Goal: Task Accomplishment & Management: Use online tool/utility

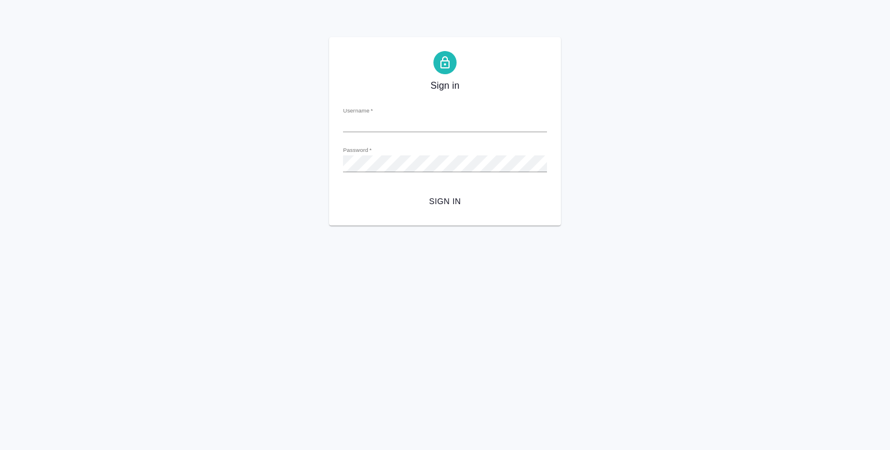
type input "y.shentsov@awatera.com"
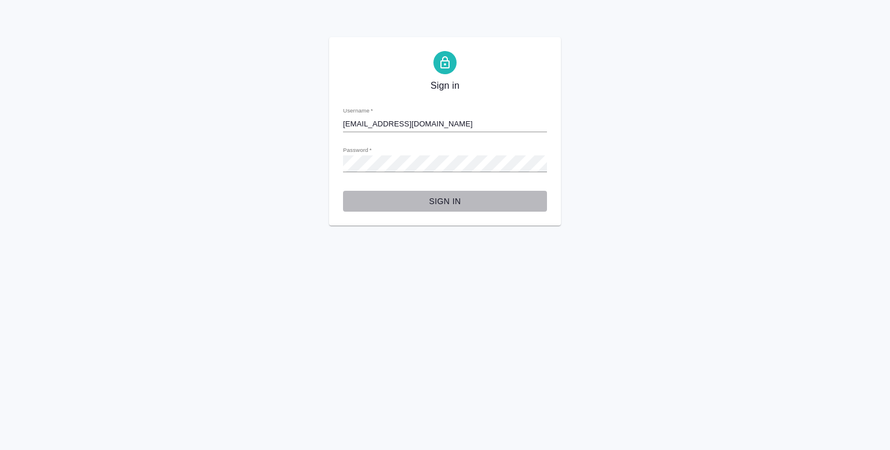
click at [445, 210] on button "Sign in" at bounding box center [445, 201] width 204 height 21
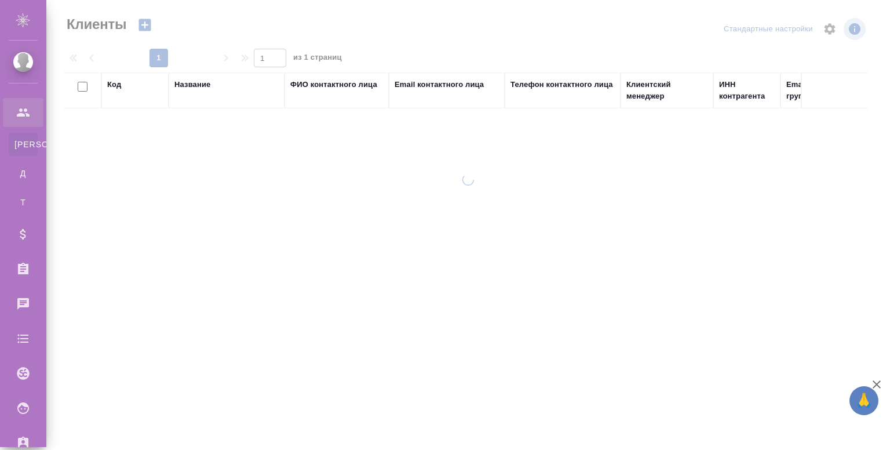
select select "RU"
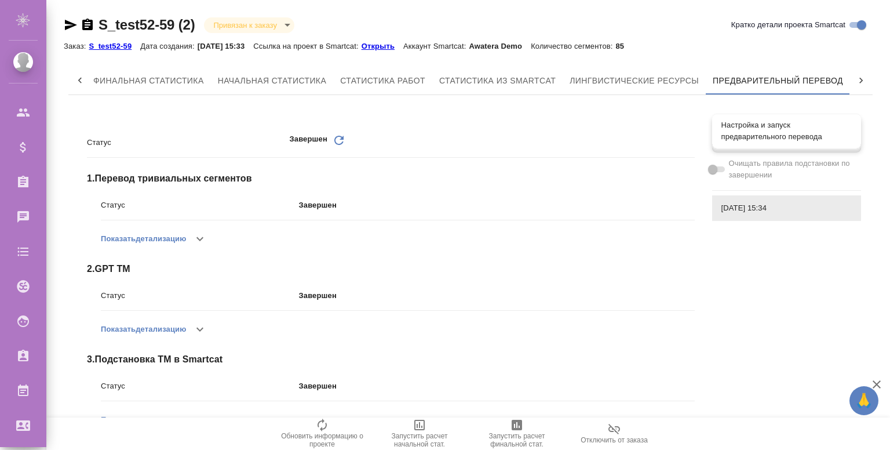
click at [739, 137] on span "Настройка и запуск предварительного перевода" at bounding box center [786, 130] width 130 height 23
checkbox input "true"
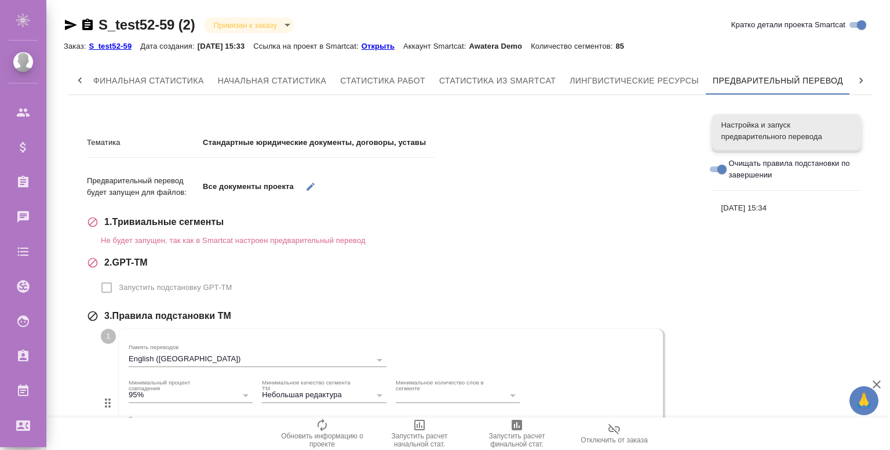
scroll to position [269, 0]
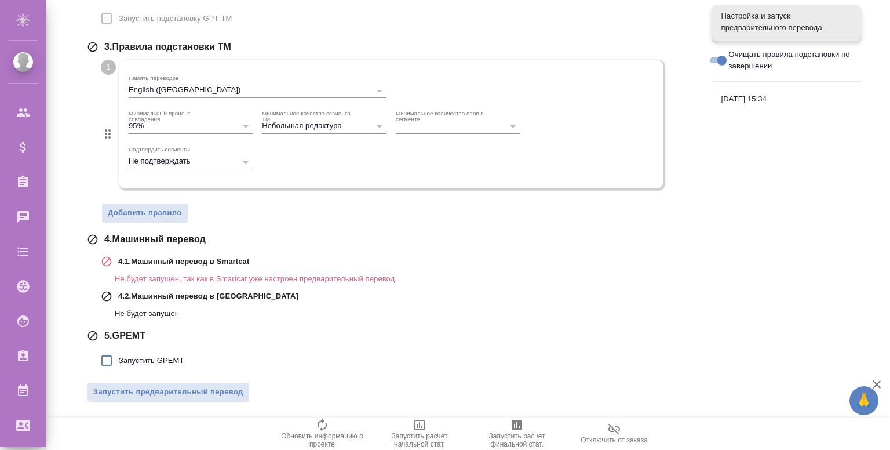
click at [126, 357] on span "Запустить GPEMT" at bounding box center [151, 361] width 65 height 12
click at [119, 357] on input "Запустить GPEMT" at bounding box center [106, 360] width 24 height 24
checkbox input "true"
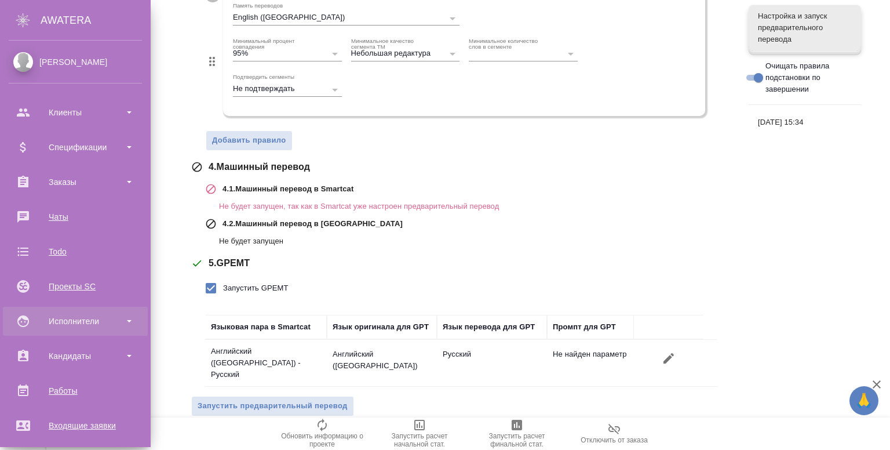
scroll to position [219, 0]
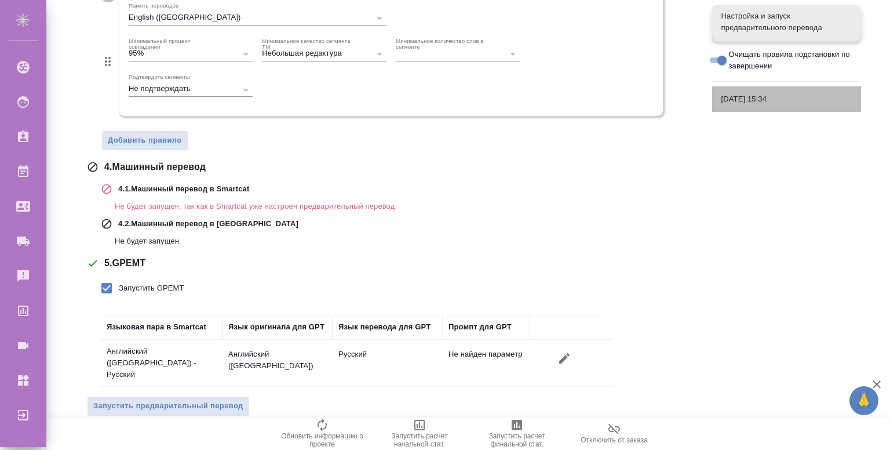
click at [761, 90] on div "26.08.2025, 15:34" at bounding box center [786, 98] width 149 height 25
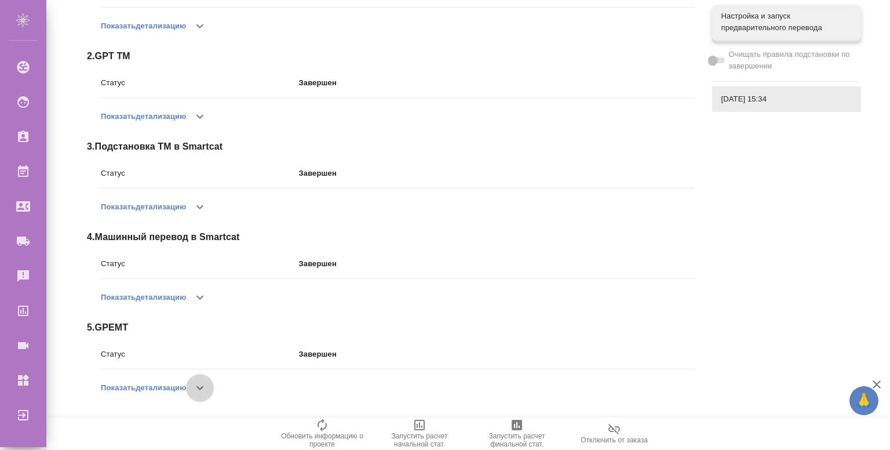
click at [209, 396] on button "button" at bounding box center [200, 388] width 28 height 28
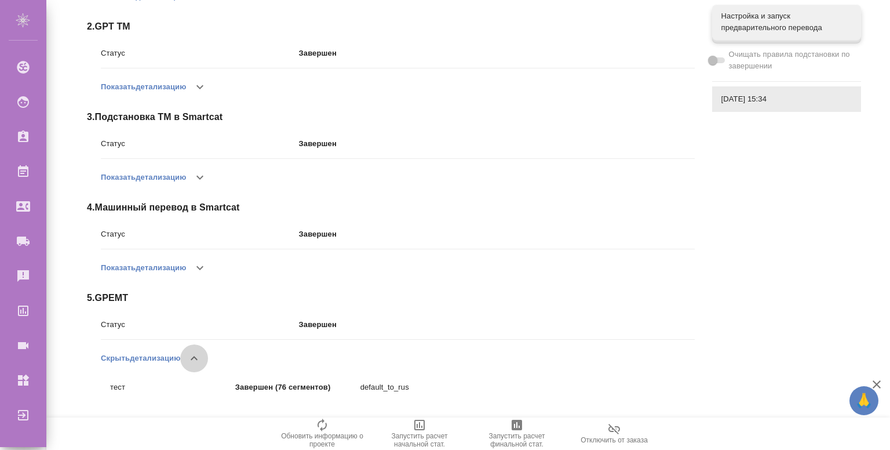
click at [194, 356] on icon "button" at bounding box center [194, 358] width 14 height 14
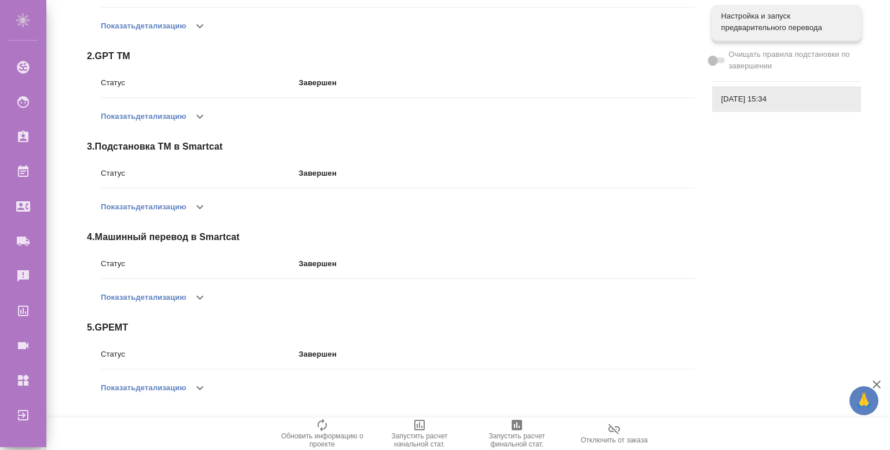
scroll to position [212, 0]
click at [210, 389] on button "button" at bounding box center [200, 388] width 28 height 28
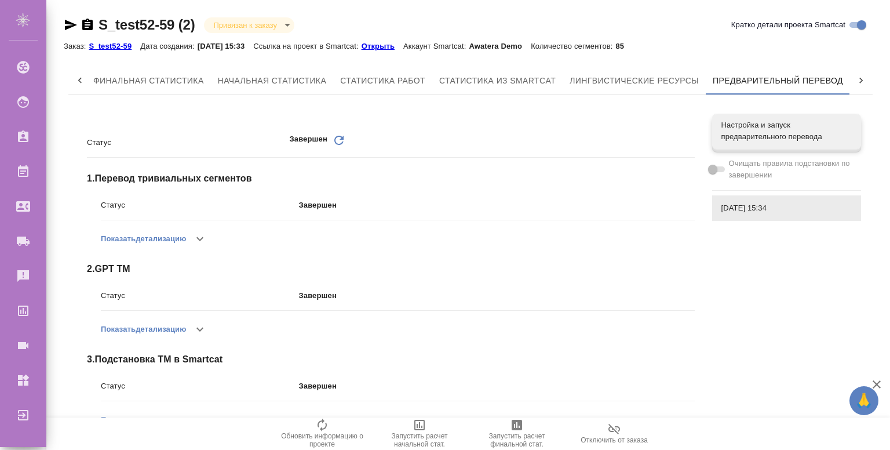
scroll to position [0, 0]
click at [725, 118] on div "Настройка и запуск предварительного перевода" at bounding box center [786, 131] width 149 height 35
checkbox input "true"
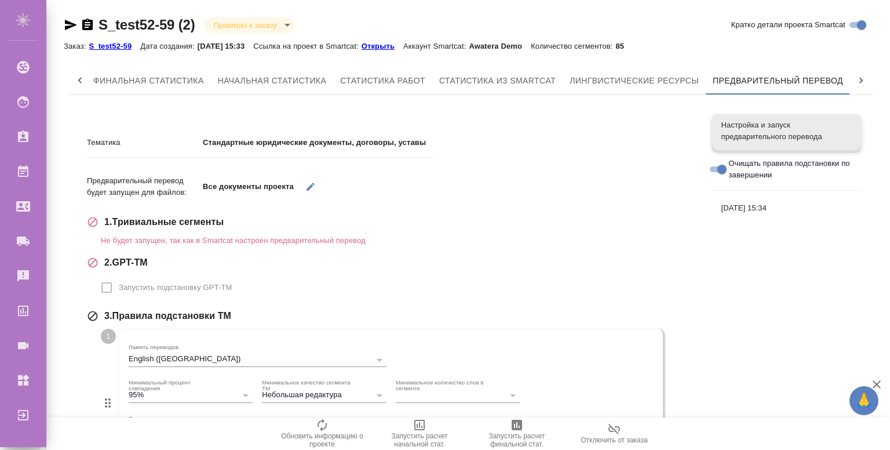
scroll to position [269, 0]
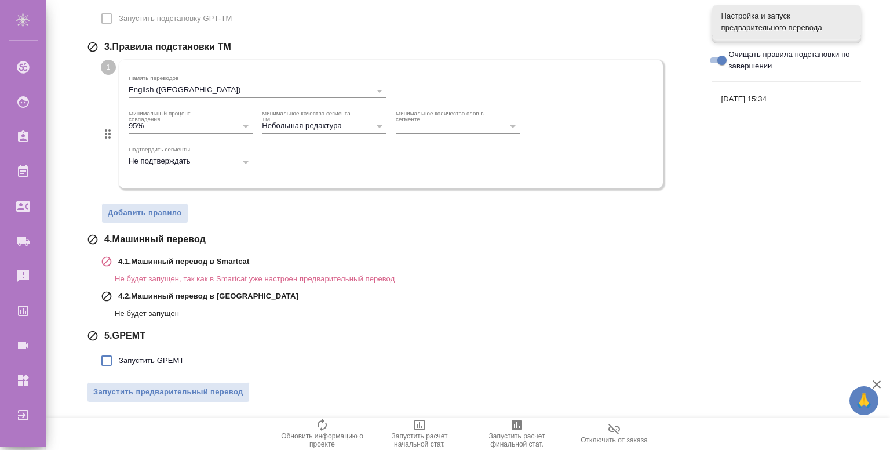
click at [145, 362] on span "Запустить GPEMT" at bounding box center [151, 361] width 65 height 12
click at [119, 362] on input "Запустить GPEMT" at bounding box center [106, 360] width 24 height 24
checkbox input "true"
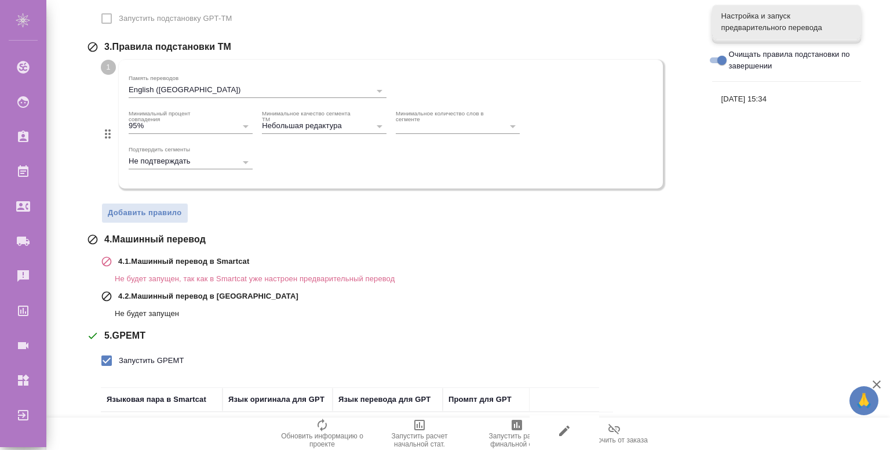
scroll to position [348, 0]
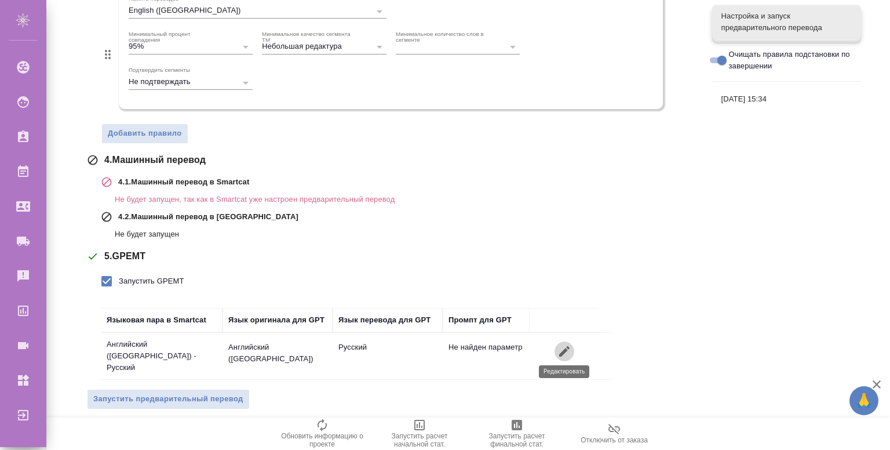
click at [561, 344] on icon "button" at bounding box center [564, 351] width 14 height 14
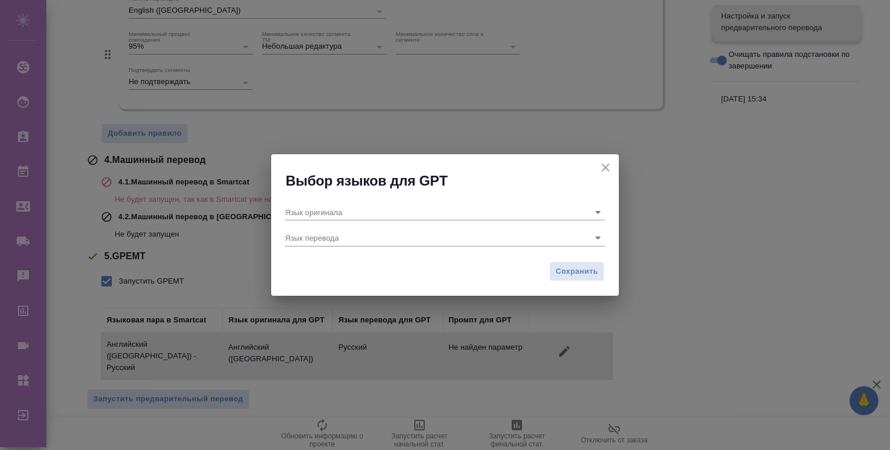
type input "Английский (США)"
type input "Русский"
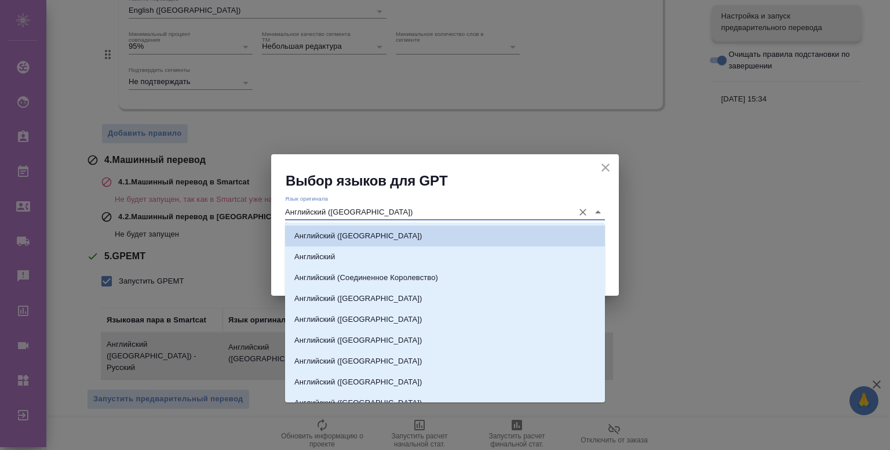
click at [366, 209] on input "Английский (США)" at bounding box center [426, 212] width 283 height 16
click at [378, 259] on li "Английский" at bounding box center [445, 256] width 320 height 21
type input "Английский"
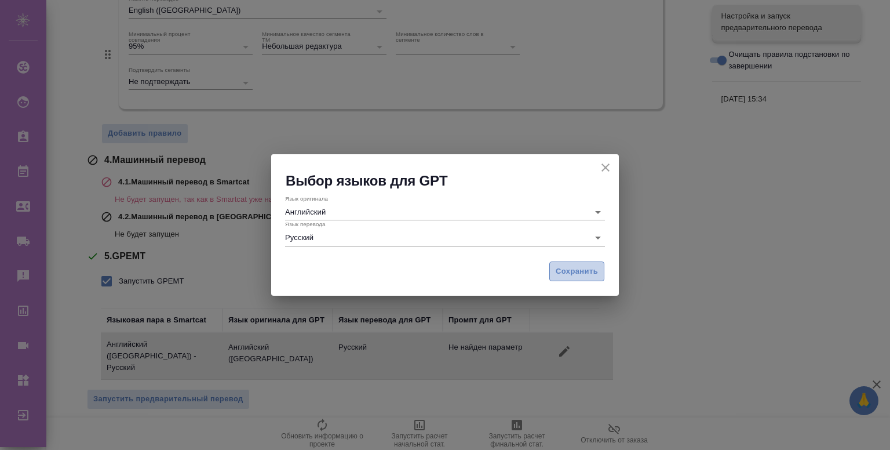
click at [578, 274] on span "Сохранить" at bounding box center [577, 271] width 42 height 13
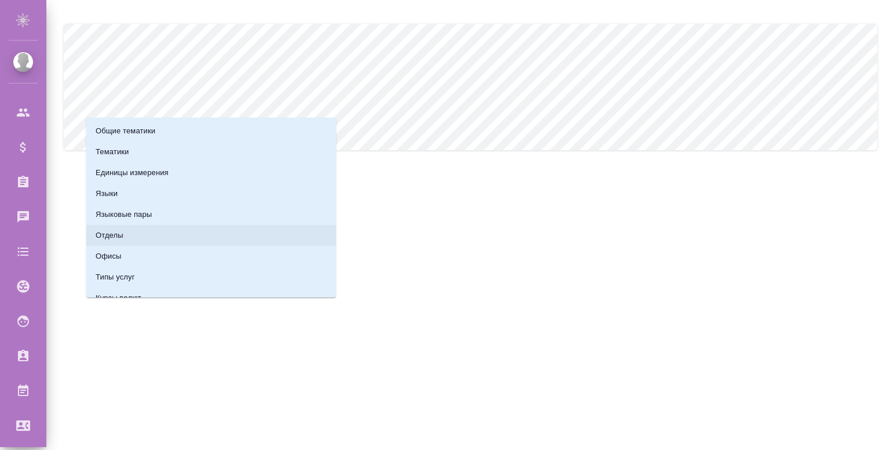
scroll to position [137, 0]
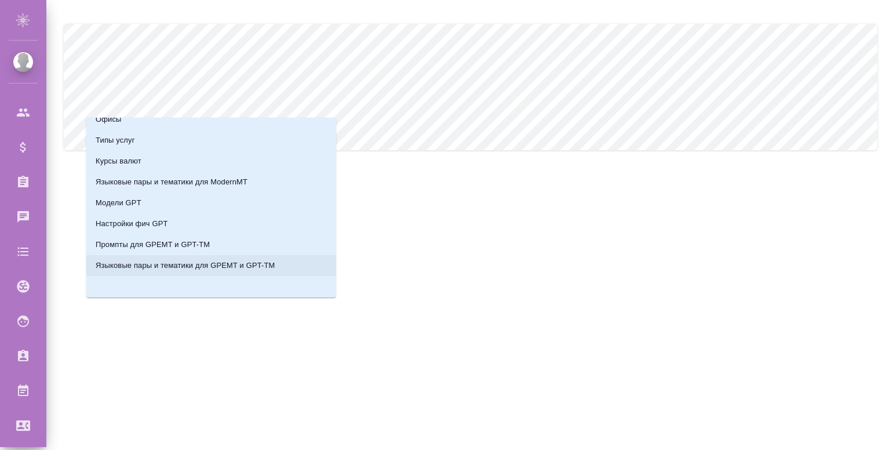
click at [155, 262] on p "Языковые пары и тематики для GPEMT и GPT-TM" at bounding box center [186, 266] width 180 height 12
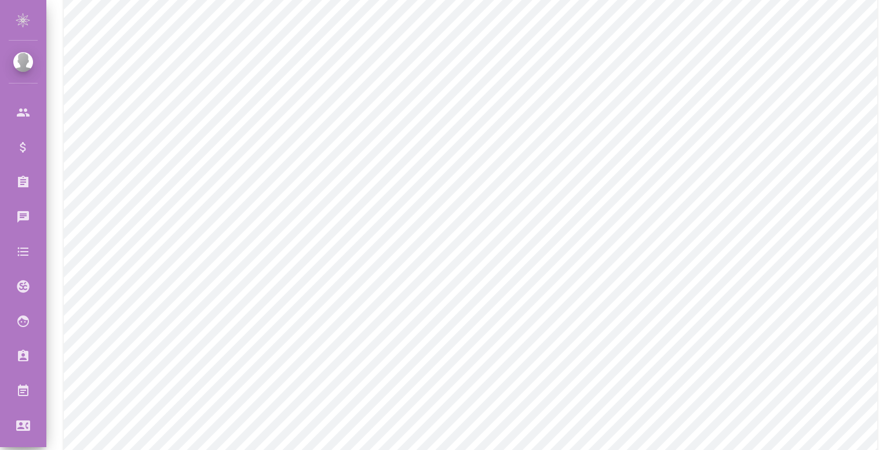
scroll to position [95, 0]
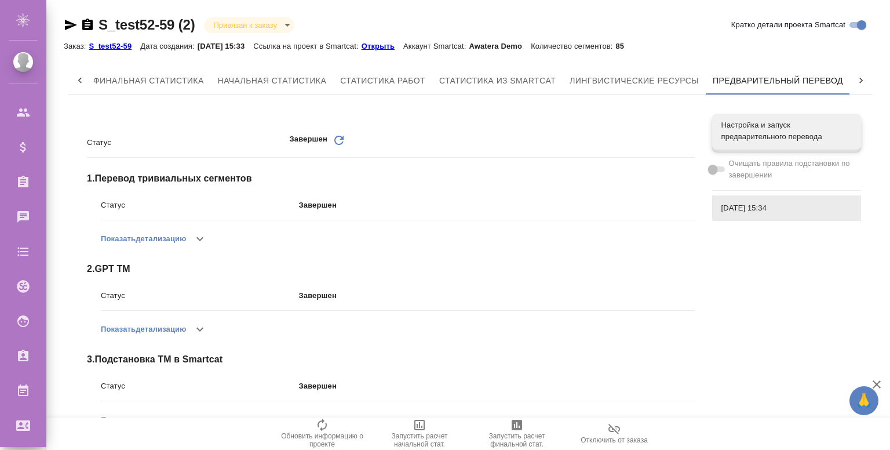
scroll to position [213, 0]
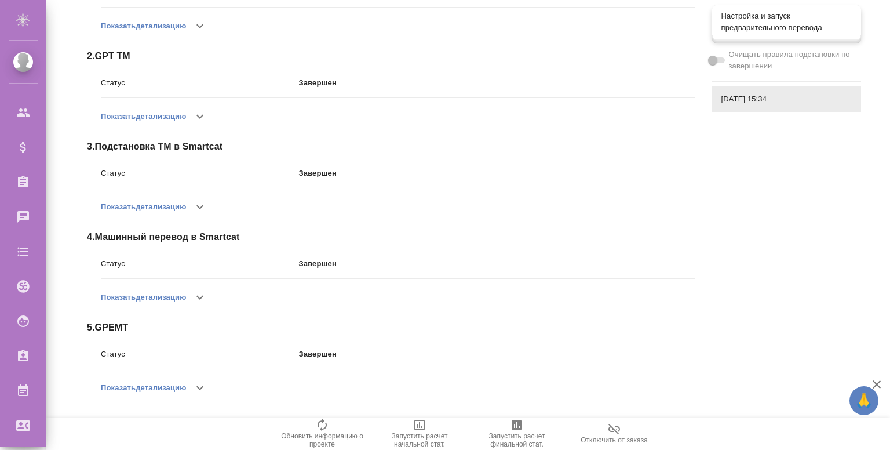
click at [750, 29] on span "Настройка и запуск предварительного перевода" at bounding box center [786, 21] width 130 height 23
checkbox input "true"
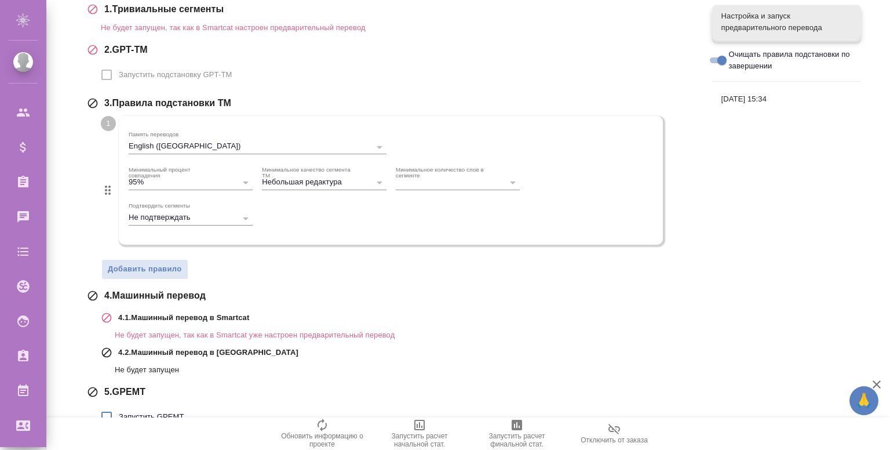
scroll to position [269, 0]
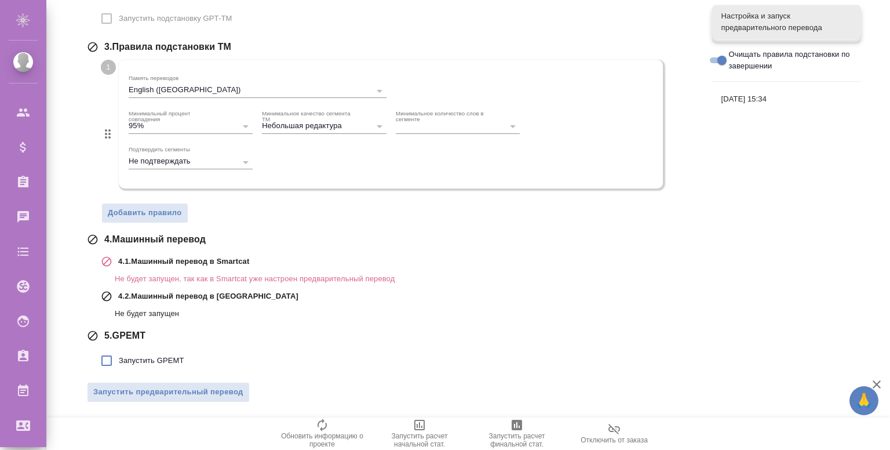
click at [134, 359] on span "Запустить GPEMT" at bounding box center [151, 361] width 65 height 12
click at [119, 359] on input "Запустить GPEMT" at bounding box center [106, 360] width 24 height 24
checkbox input "true"
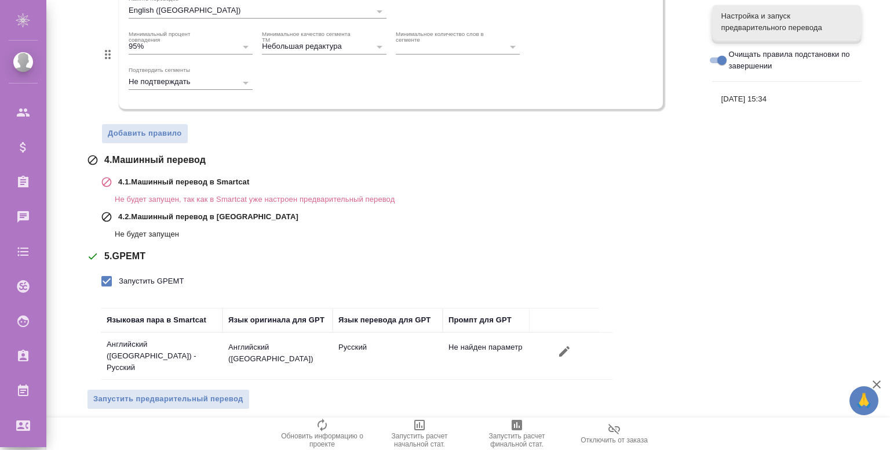
scroll to position [0, 0]
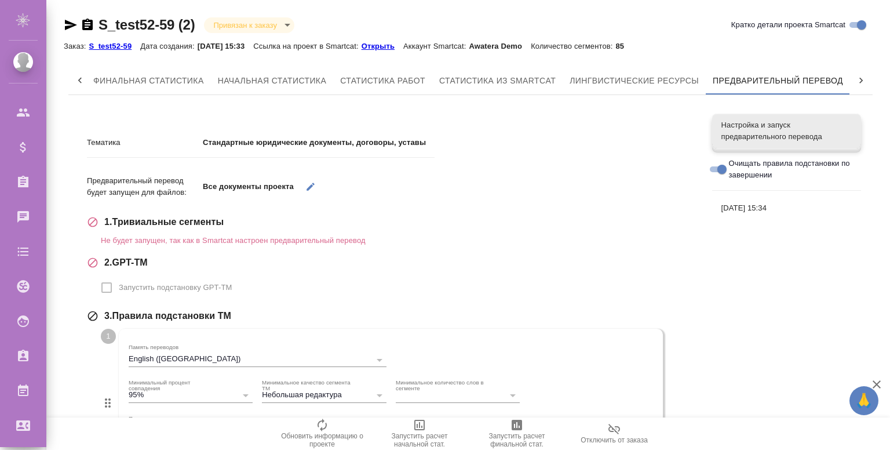
click at [110, 49] on p "S_test52-59" at bounding box center [115, 46] width 52 height 9
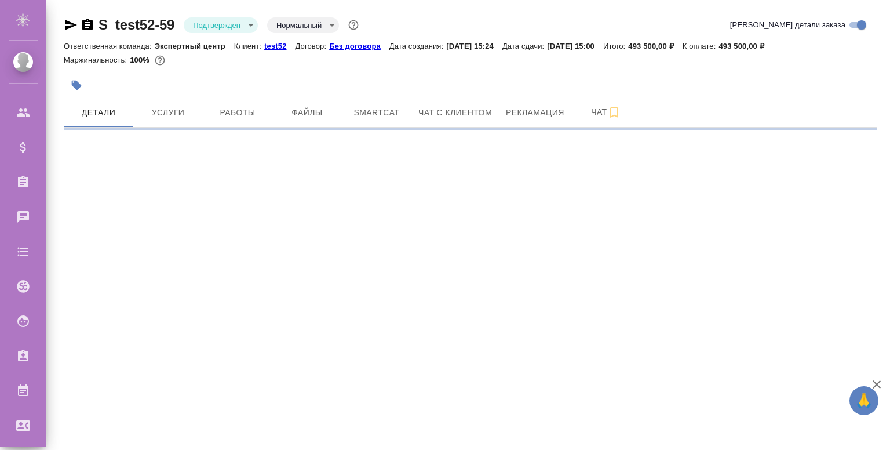
select select "RU"
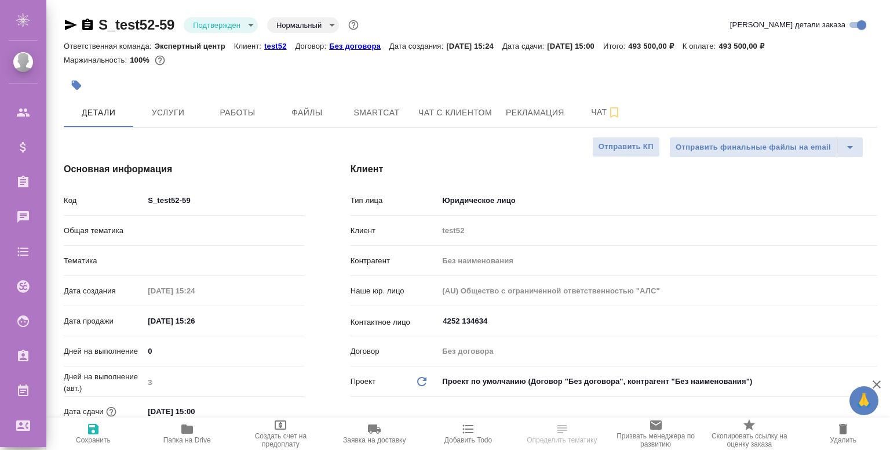
type textarea "x"
type input "[PERSON_NAME]"
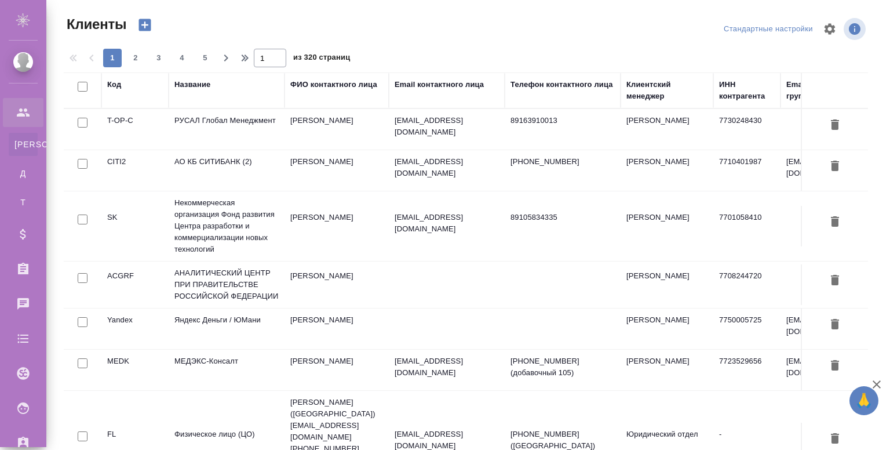
select select "RU"
